Goal: Transaction & Acquisition: Purchase product/service

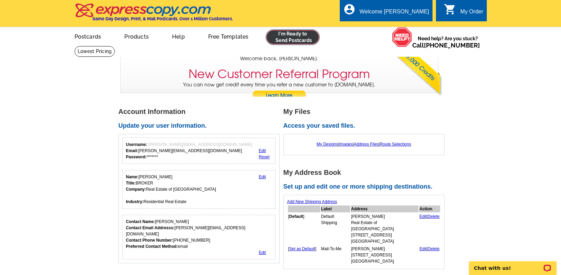
click at [276, 35] on link at bounding box center [293, 37] width 53 height 14
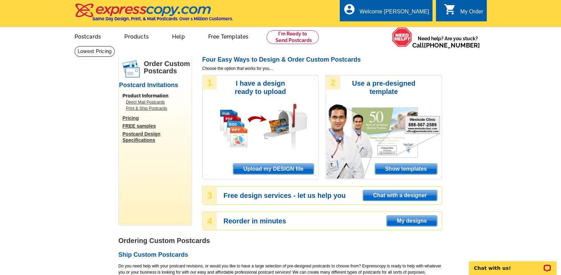
click at [293, 167] on span "Upload my DESIGN file" at bounding box center [273, 169] width 80 height 10
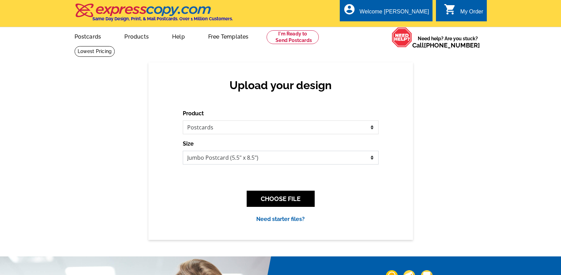
click at [293, 160] on select "Jumbo Postcard (5.5" x 8.5") Regular Postcard (4.25" x 5.6") Panoramic Postcard…" at bounding box center [281, 158] width 196 height 14
select select "1"
click at [183, 151] on select "Jumbo Postcard (5.5" x 8.5") Regular Postcard (4.25" x 5.6") Panoramic Postcard…" at bounding box center [281, 158] width 196 height 14
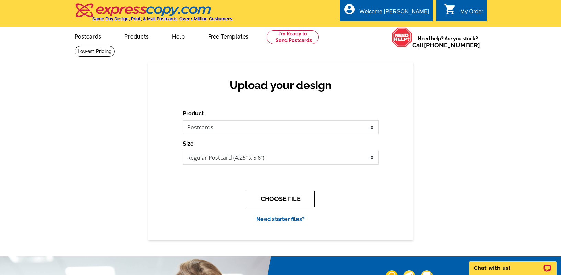
click at [282, 200] on button "CHOOSE FILE" at bounding box center [281, 198] width 68 height 16
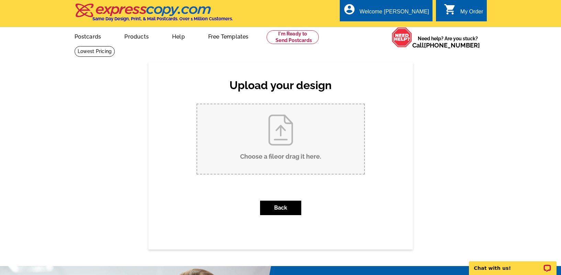
click at [286, 146] on input "Choose a file or drag it here ." at bounding box center [280, 138] width 167 height 69
type input "C:\fakepath\FCFP4549_listed.pdf"
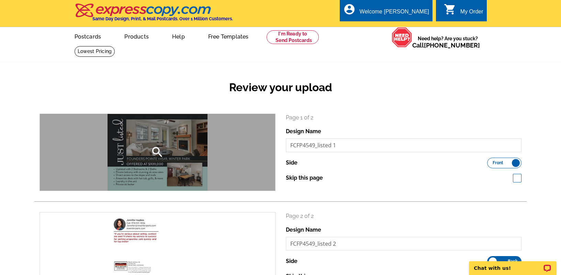
click at [158, 155] on icon "search" at bounding box center [158, 152] width 14 height 14
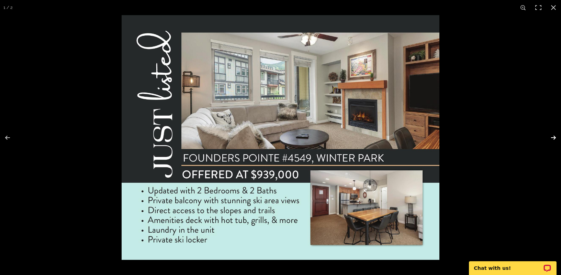
click at [555, 138] on button at bounding box center [549, 137] width 24 height 34
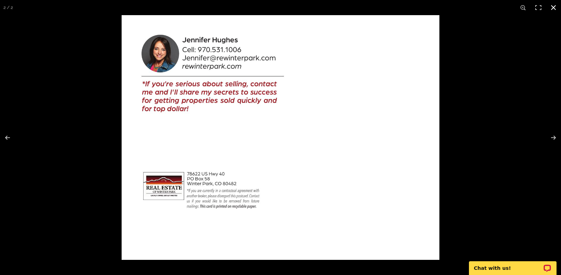
click at [555, 6] on button at bounding box center [553, 7] width 15 height 15
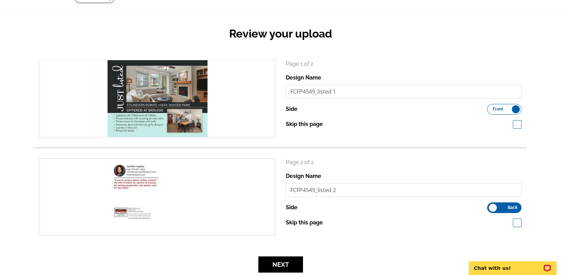
scroll to position [88, 0]
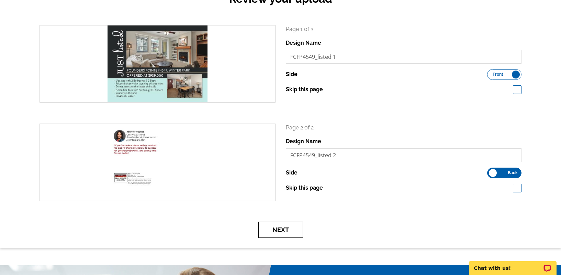
click at [296, 231] on button "Next" at bounding box center [281, 229] width 45 height 16
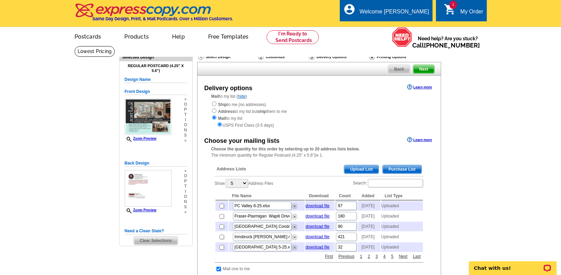
click at [356, 169] on span "Upload List" at bounding box center [361, 169] width 34 height 8
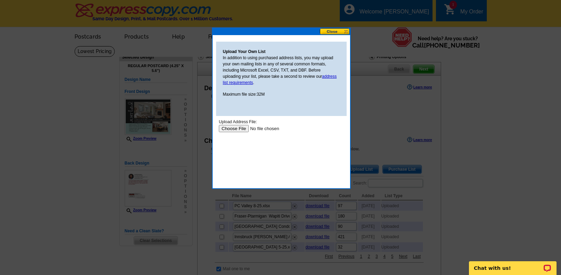
click at [232, 130] on input "file" at bounding box center [262, 128] width 87 height 7
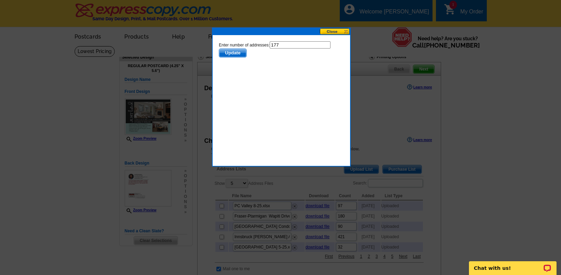
click at [291, 47] on input "177" at bounding box center [300, 44] width 61 height 7
type input "176"
click at [242, 51] on span "Update" at bounding box center [232, 53] width 27 height 8
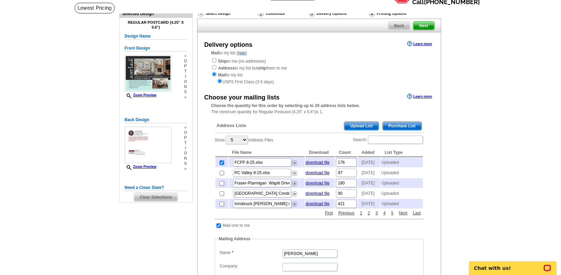
scroll to position [62, 0]
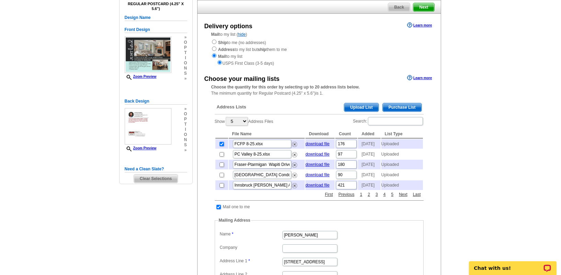
click at [357, 109] on span "Upload List" at bounding box center [361, 107] width 34 height 8
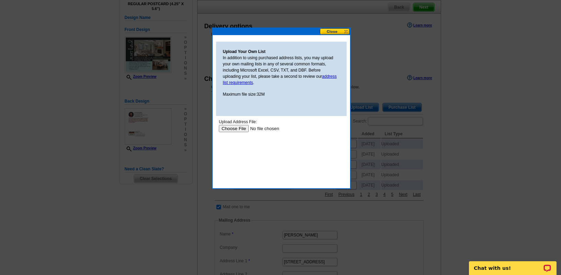
scroll to position [0, 0]
click at [228, 130] on input "file" at bounding box center [262, 128] width 87 height 7
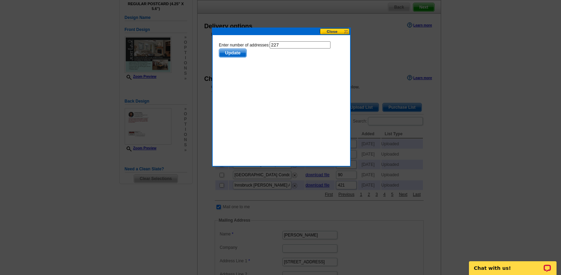
click at [285, 43] on input "227" at bounding box center [300, 44] width 61 height 7
type input "226"
click at [237, 51] on span "Update" at bounding box center [232, 53] width 27 height 8
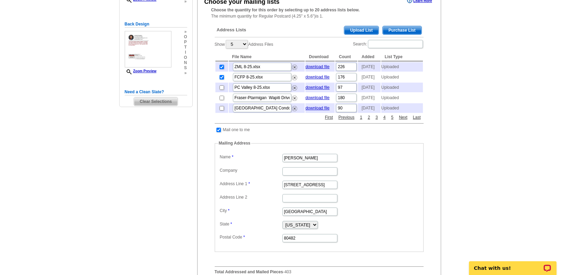
scroll to position [166, 0]
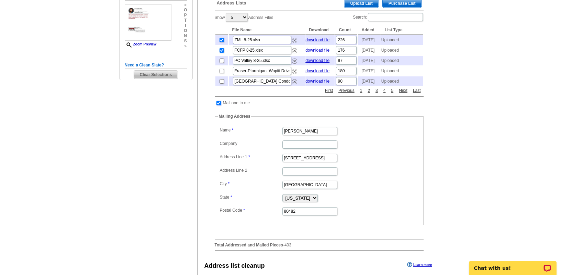
click at [219, 105] on input "checkbox" at bounding box center [219, 103] width 4 height 4
checkbox input "false"
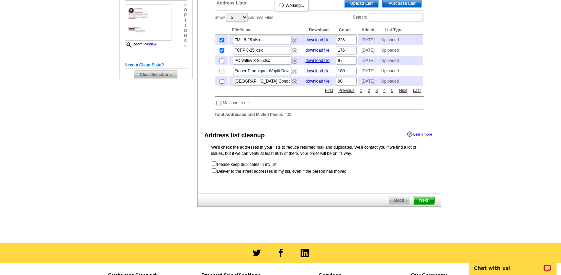
click at [423, 204] on span "Next" at bounding box center [424, 200] width 21 height 8
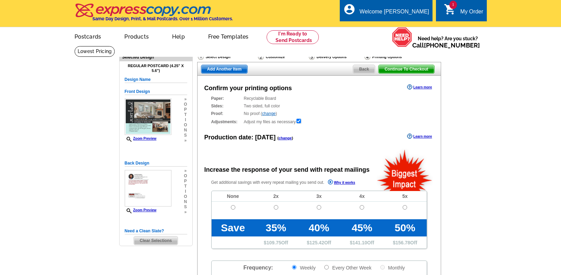
radio input "false"
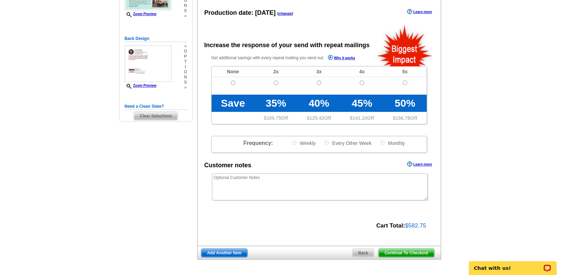
scroll to position [147, 0]
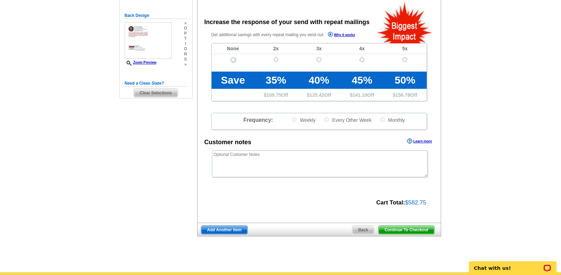
click at [233, 60] on input "radio" at bounding box center [233, 59] width 4 height 4
radio input "true"
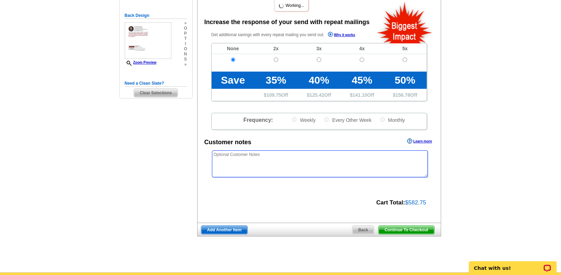
click at [260, 161] on textarea at bounding box center [320, 163] width 216 height 27
type textarea "there is a bleed"
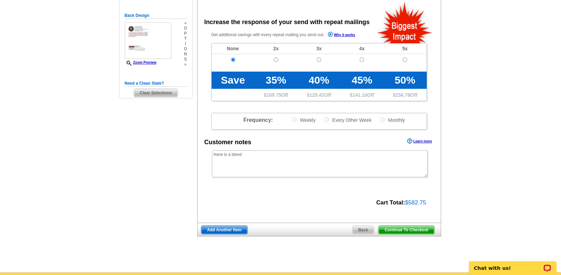
click at [393, 228] on span "Continue To Checkout" at bounding box center [406, 230] width 55 height 8
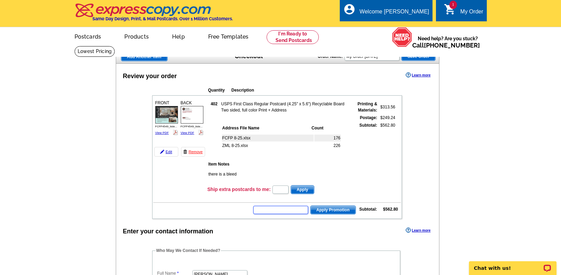
click at [301, 209] on input "text" at bounding box center [280, 210] width 55 height 8
paste input "GROW0825"
type input "GROW0825"
click at [319, 210] on span "Apply Promotion" at bounding box center [333, 210] width 45 height 8
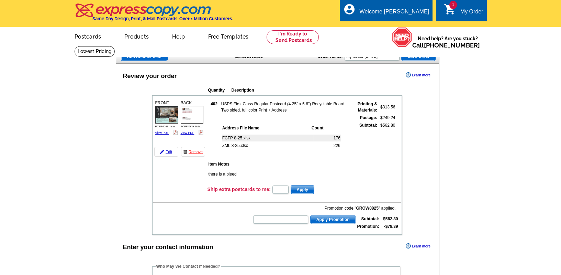
click at [172, 118] on img at bounding box center [166, 115] width 23 height 18
click at [190, 119] on img at bounding box center [192, 115] width 23 height 18
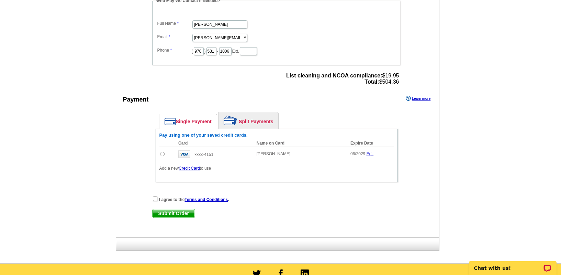
scroll to position [267, 0]
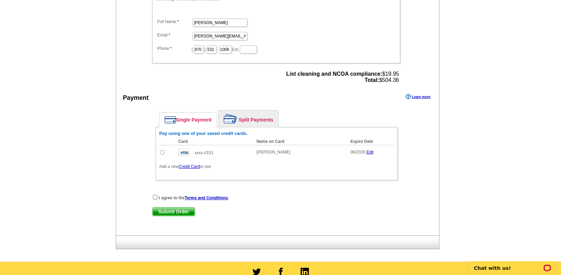
click at [161, 153] on input "radio" at bounding box center [162, 152] width 4 height 4
radio input "true"
click at [155, 195] on input "checkbox" at bounding box center [155, 197] width 4 height 4
checkbox input "true"
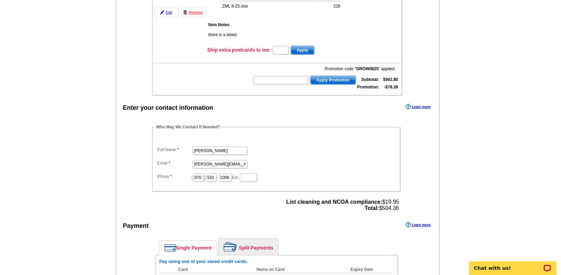
scroll to position [0, 0]
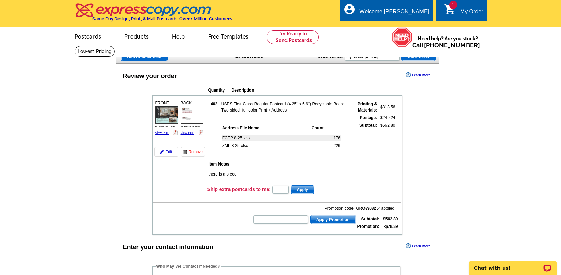
click at [157, 119] on img at bounding box center [166, 115] width 23 height 18
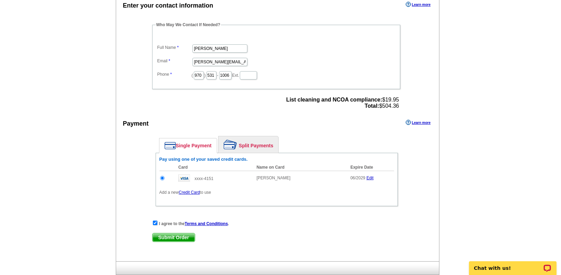
scroll to position [249, 0]
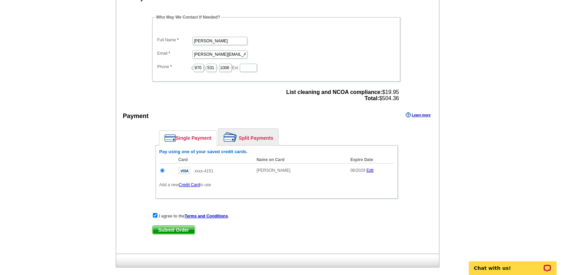
click at [178, 230] on span "Submit Order" at bounding box center [174, 230] width 42 height 8
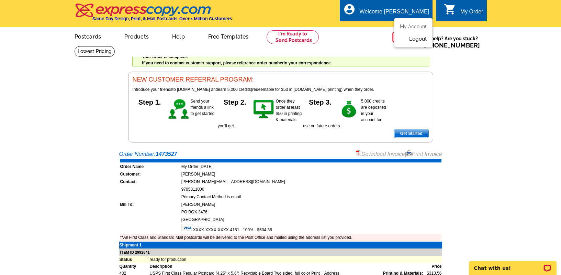
click at [419, 37] on link "Logout" at bounding box center [418, 39] width 18 height 6
